Goal: Task Accomplishment & Management: Use online tool/utility

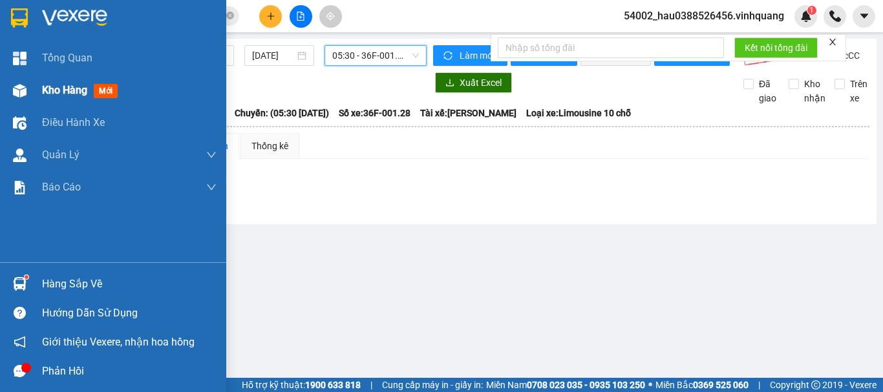
click at [26, 88] on img at bounding box center [20, 91] width 14 height 14
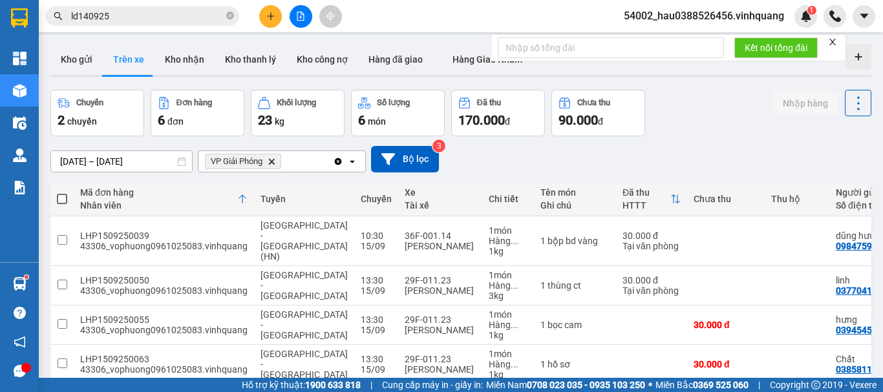
click at [271, 162] on icon "Delete" at bounding box center [272, 162] width 8 height 8
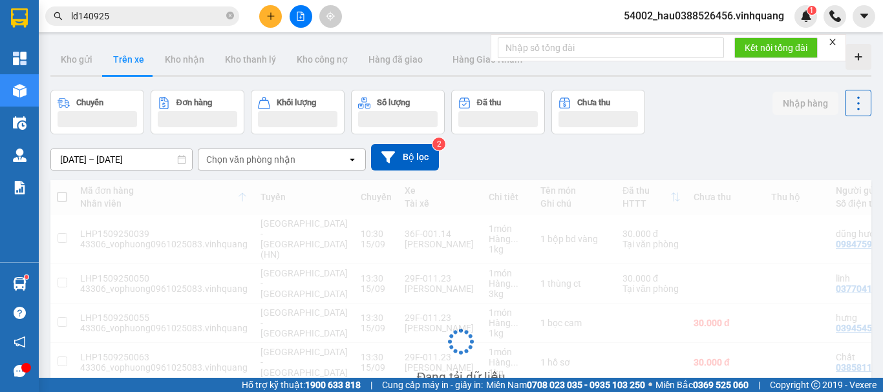
click at [268, 161] on div "Chọn văn phòng nhận" at bounding box center [250, 159] width 89 height 13
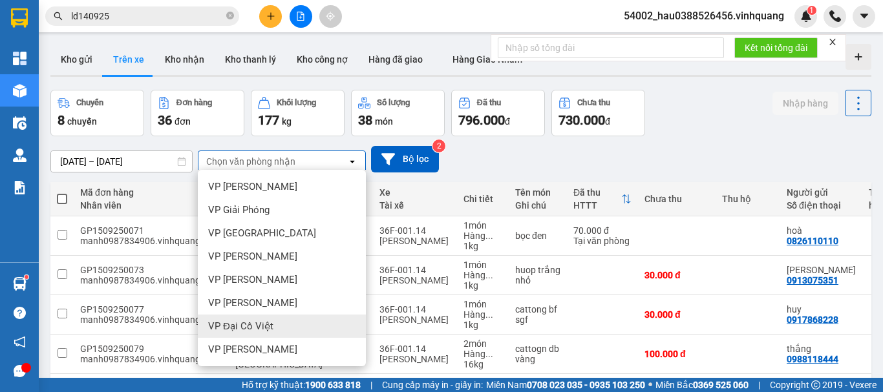
scroll to position [93, 0]
click at [272, 328] on div "VP [PERSON_NAME]" at bounding box center [282, 326] width 168 height 23
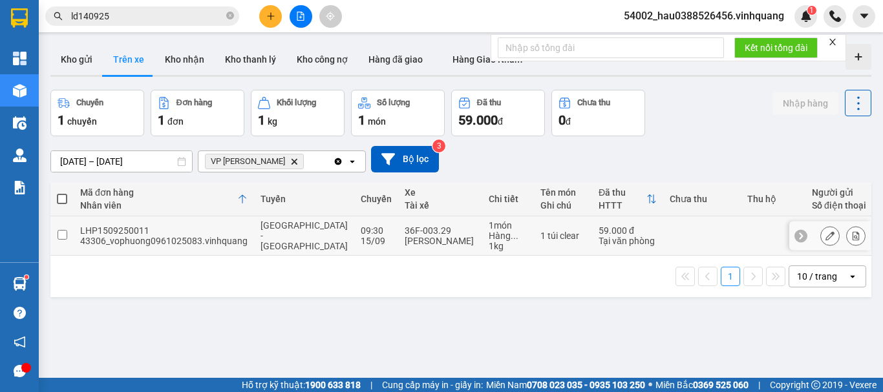
click at [60, 233] on input "checkbox" at bounding box center [63, 235] width 10 height 10
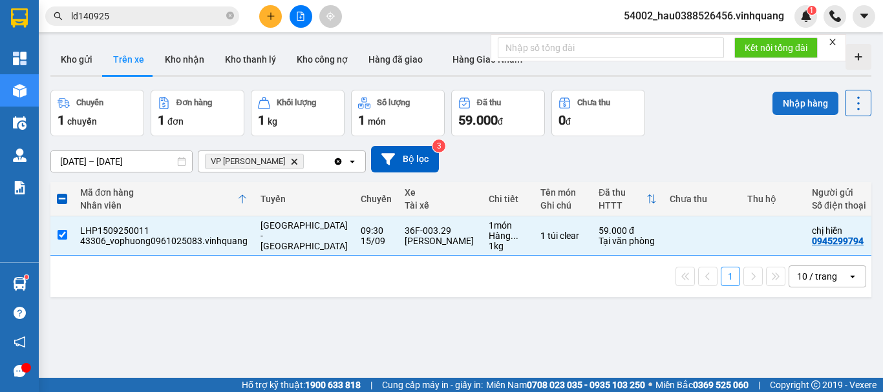
click at [778, 102] on button "Nhập hàng" at bounding box center [806, 103] width 66 height 23
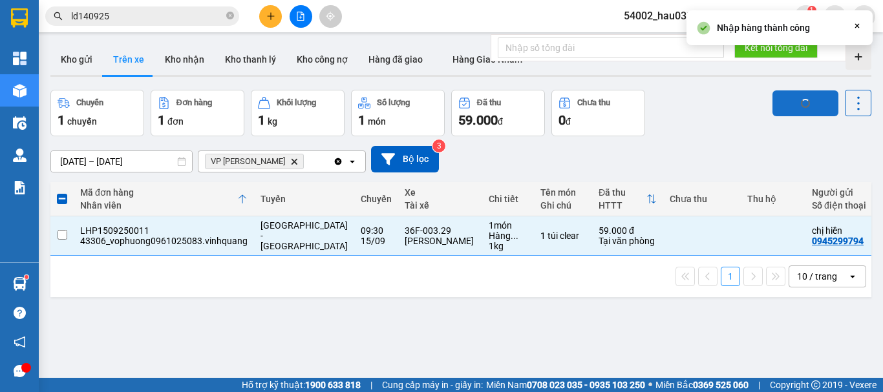
checkbox input "false"
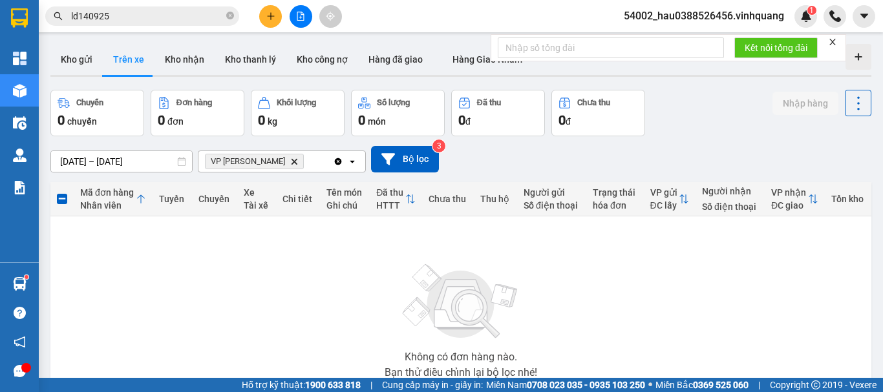
click at [292, 162] on icon "VP Linh Đàm, close by backspace" at bounding box center [295, 161] width 6 height 6
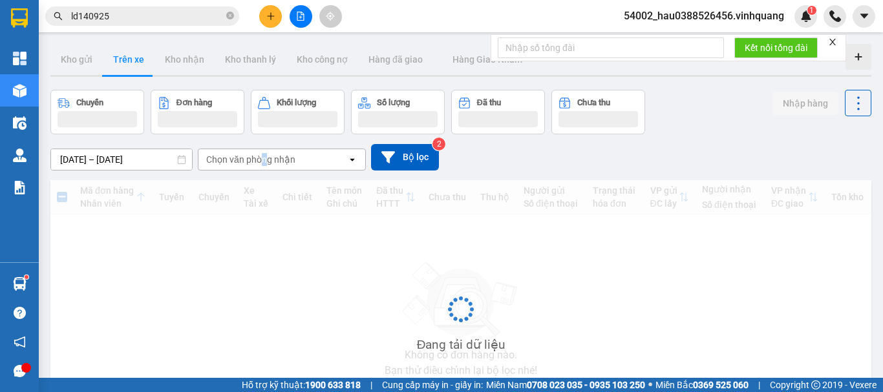
click at [264, 161] on div "Chọn văn phòng nhận" at bounding box center [250, 159] width 89 height 13
